Goal: Task Accomplishment & Management: Manage account settings

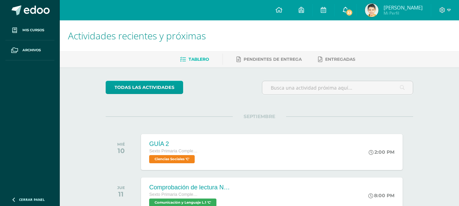
click at [353, 10] on span "33" at bounding box center [349, 12] width 7 height 7
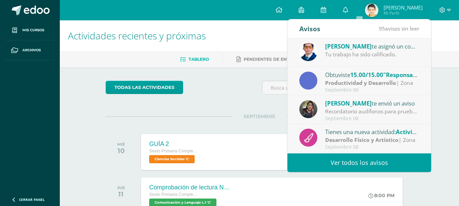
click at [355, 50] on span "Alejandro Zavala" at bounding box center [348, 46] width 47 height 8
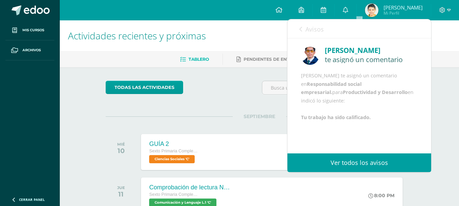
scroll to position [34, 0]
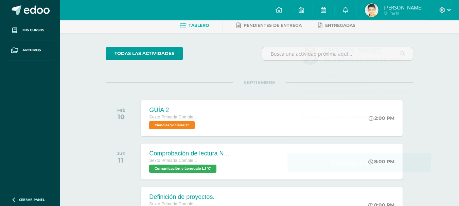
click at [249, 14] on div "Configuración Cerrar sesión José Emilio Mi Perfil 33 0 Mis accesos directos Apr…" at bounding box center [259, 10] width 399 height 20
click at [348, 12] on icon at bounding box center [345, 10] width 5 height 6
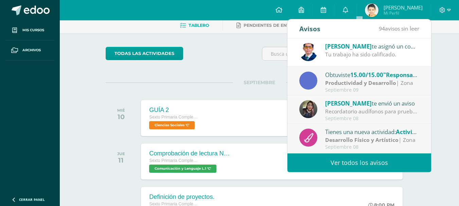
click at [365, 85] on strong "Productividad y Desarrollo" at bounding box center [360, 82] width 71 height 7
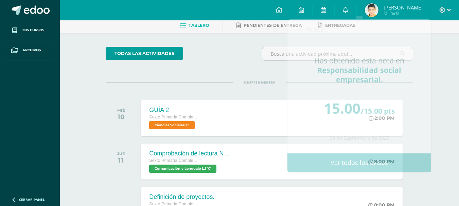
click at [235, 5] on div "Configuración Cerrar sesión José Emilio Mi Perfil 33 0 Mis accesos directos Apr…" at bounding box center [259, 10] width 399 height 20
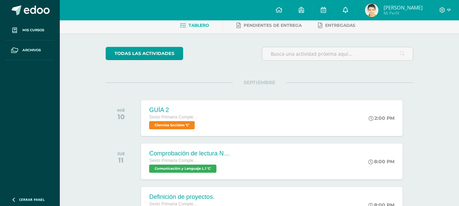
click at [348, 11] on icon at bounding box center [345, 10] width 5 height 6
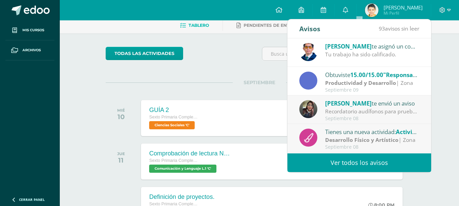
click at [345, 107] on div "Eddy te envió un aviso" at bounding box center [372, 103] width 95 height 9
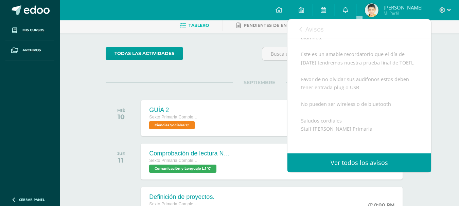
scroll to position [102, 0]
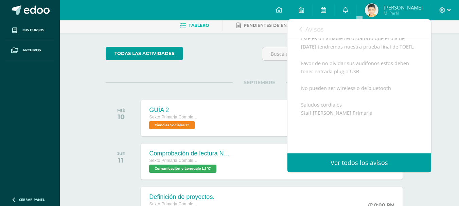
click at [250, 6] on div "Configuración Cerrar sesión José Emilio Mi Perfil 33 0 Mis accesos directos Apr…" at bounding box center [259, 10] width 399 height 20
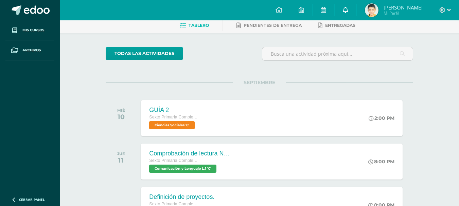
click at [357, 7] on link "0" at bounding box center [346, 10] width 22 height 20
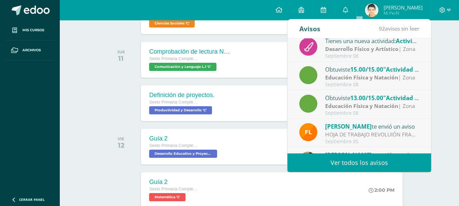
scroll to position [79, 0]
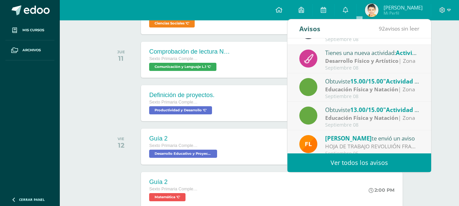
click at [259, 9] on div "Configuración Cerrar sesión José Emilio Mi Perfil 33 0 Mis accesos directos Apr…" at bounding box center [259, 10] width 399 height 20
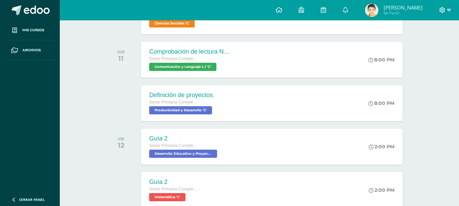
click at [448, 8] on icon at bounding box center [449, 10] width 4 height 6
click at [429, 49] on span "Cerrar sesión" at bounding box center [427, 46] width 31 height 6
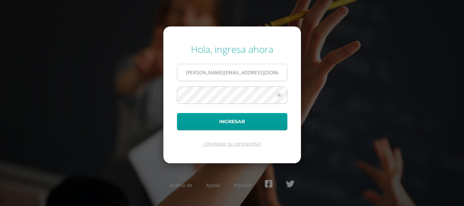
click at [250, 73] on input "[PERSON_NAME][EMAIL_ADDRESS][DOMAIN_NAME]" at bounding box center [232, 72] width 110 height 17
type input "[PERSON_NAME][EMAIL_ADDRESS][DOMAIN_NAME]"
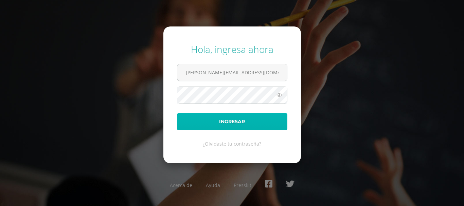
click at [234, 120] on button "Ingresar" at bounding box center [232, 121] width 110 height 17
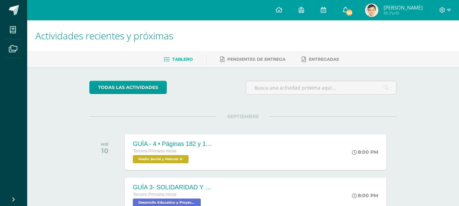
click at [353, 11] on span "103" at bounding box center [349, 12] width 7 height 7
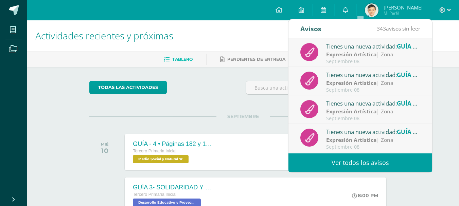
click at [370, 48] on div "Tienes una nueva actividad: GUÍA 4 EXPRESIÓN ARTÍSTICA" at bounding box center [373, 46] width 95 height 9
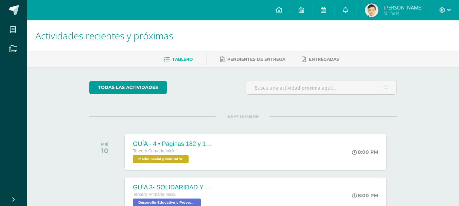
click at [248, 12] on div "Configuración Cerrar sesión [PERSON_NAME] Mi Perfil 103 0 Mis accesos directos …" at bounding box center [243, 10] width 432 height 20
click at [348, 9] on icon at bounding box center [345, 10] width 5 height 6
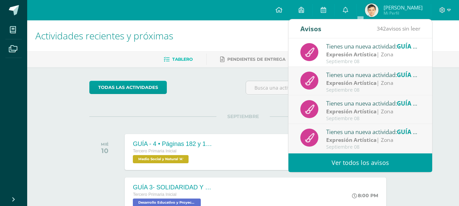
click at [352, 87] on div "Septiembre 08" at bounding box center [373, 90] width 95 height 6
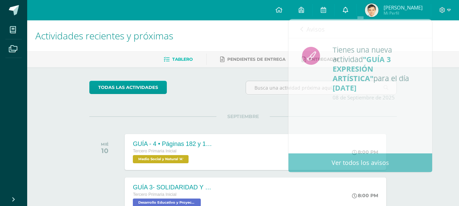
drag, startPoint x: 247, startPoint y: 14, endPoint x: 364, endPoint y: 13, distance: 117.3
click at [249, 14] on div "Configuración Cerrar sesión José Pablo Mi Perfil 103 0 Mis accesos directos Apr…" at bounding box center [243, 10] width 432 height 20
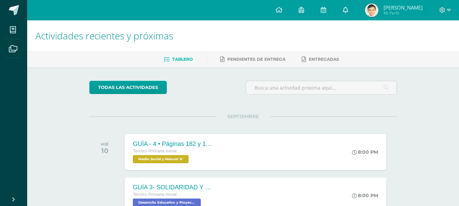
click at [348, 10] on icon at bounding box center [345, 10] width 5 height 6
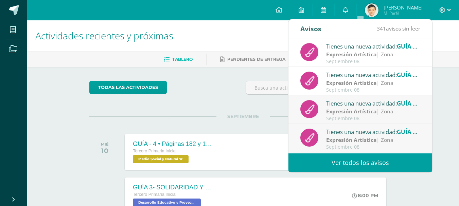
click at [357, 116] on div "Septiembre 08" at bounding box center [373, 119] width 95 height 6
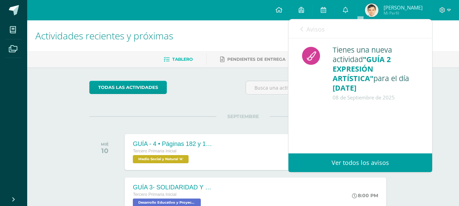
click at [251, 12] on div "Configuración Cerrar sesión José Pablo Mi Perfil 103 0 Mis accesos directos Apr…" at bounding box center [243, 10] width 432 height 20
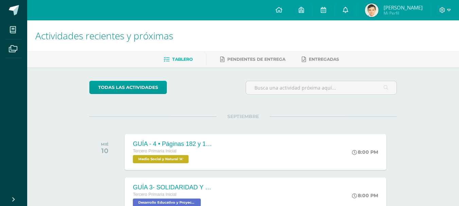
click at [357, 11] on link "0" at bounding box center [346, 10] width 22 height 20
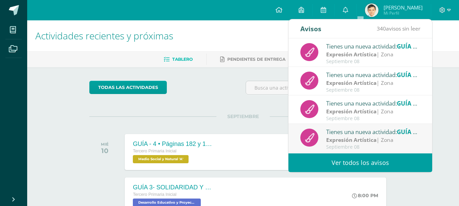
click at [362, 141] on strong "Expresión Artística" at bounding box center [351, 139] width 50 height 7
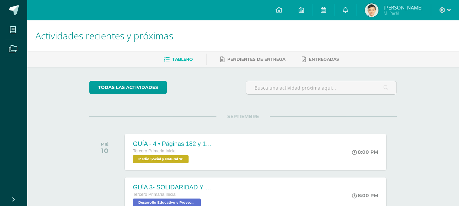
click at [259, 11] on div "Configuración Cerrar sesión José Pablo Mi Perfil 103 0 Mis accesos directos Apr…" at bounding box center [243, 10] width 432 height 20
drag, startPoint x: 360, startPoint y: 8, endPoint x: 360, endPoint y: 20, distance: 11.6
click at [348, 8] on icon at bounding box center [345, 10] width 5 height 6
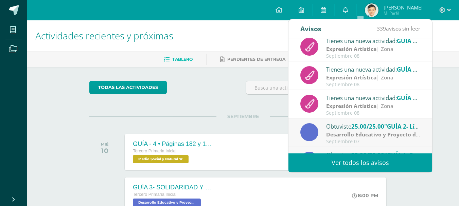
scroll to position [68, 0]
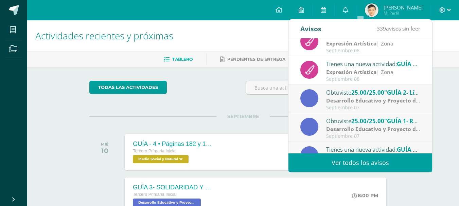
click at [367, 99] on strong "Desarrollo Educativo y Proyecto de Vida" at bounding box center [379, 100] width 106 height 7
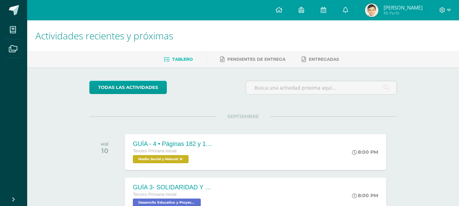
click at [266, 12] on div "Configuración Cerrar sesión José Pablo Mi Perfil 103 0 Mis accesos directos Apr…" at bounding box center [243, 10] width 432 height 20
click at [357, 10] on link "0" at bounding box center [346, 10] width 22 height 20
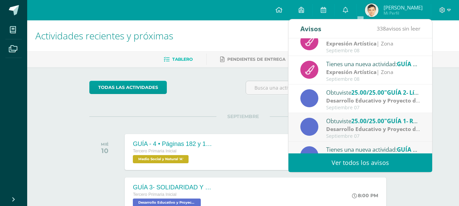
click at [361, 125] on div "Obtuviste 25.00/25.00 "GUÍA 1- Responsabilidad y Honradez" en Desarrollo Educat…" at bounding box center [373, 121] width 95 height 9
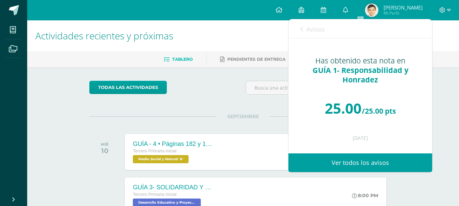
click at [257, 10] on div "Configuración Cerrar sesión José Pablo Mi Perfil 103 0 Mis accesos directos Apr…" at bounding box center [243, 10] width 432 height 20
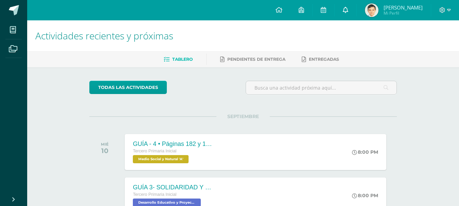
click at [348, 7] on icon at bounding box center [345, 10] width 5 height 6
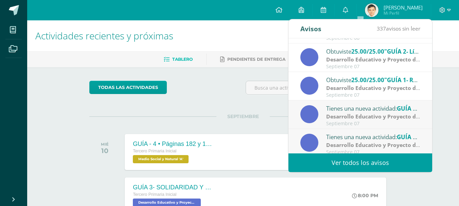
scroll to position [113, 0]
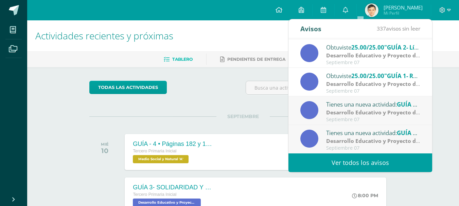
click at [356, 111] on strong "Desarrollo Educativo y Proyecto de Vida" at bounding box center [379, 112] width 106 height 7
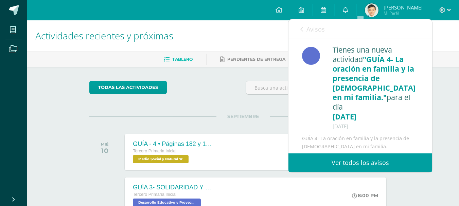
click at [254, 12] on div "Configuración Cerrar sesión José Pablo Mi Perfil 103 0 Mis accesos directos Apr…" at bounding box center [243, 10] width 432 height 20
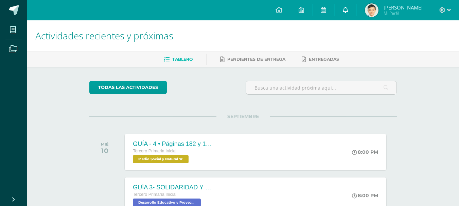
click at [348, 10] on icon at bounding box center [345, 10] width 5 height 6
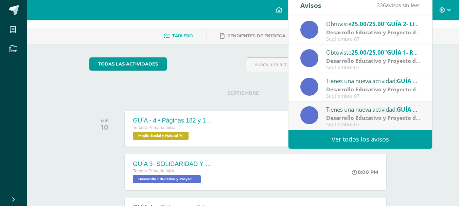
scroll to position [34, 0]
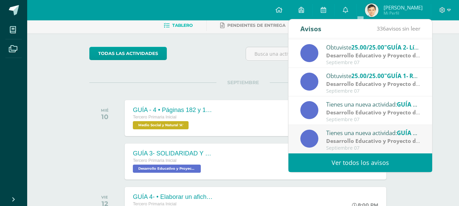
click at [356, 135] on div "Tienes una nueva actividad: GUÍA 3- SOLIDARIDAD Y GENEROSIDAD" at bounding box center [373, 133] width 95 height 9
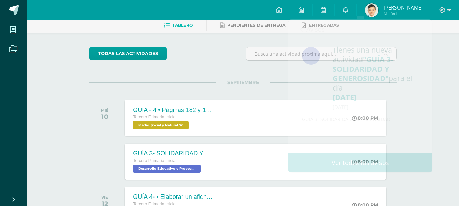
click at [261, 7] on div "Configuración Cerrar sesión José Pablo Mi Perfil 103 0 Mis accesos directos Apr…" at bounding box center [243, 10] width 432 height 20
